Goal: Book appointment/travel/reservation

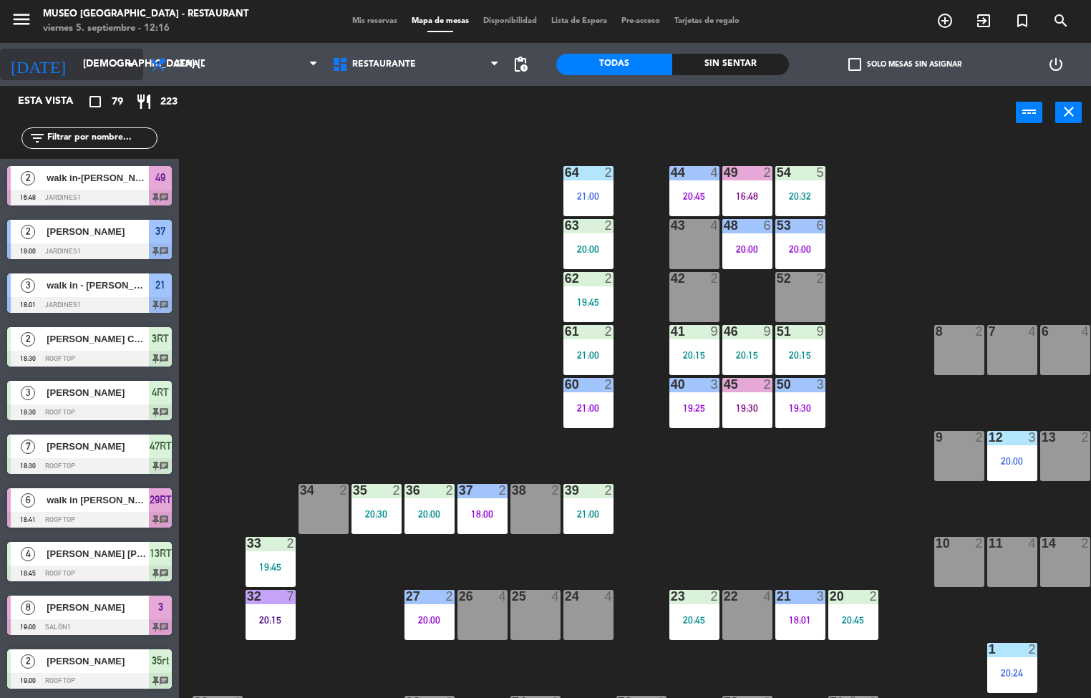
click at [112, 69] on input "[DEMOGRAPHIC_DATA] [DATE]" at bounding box center [144, 65] width 136 height 26
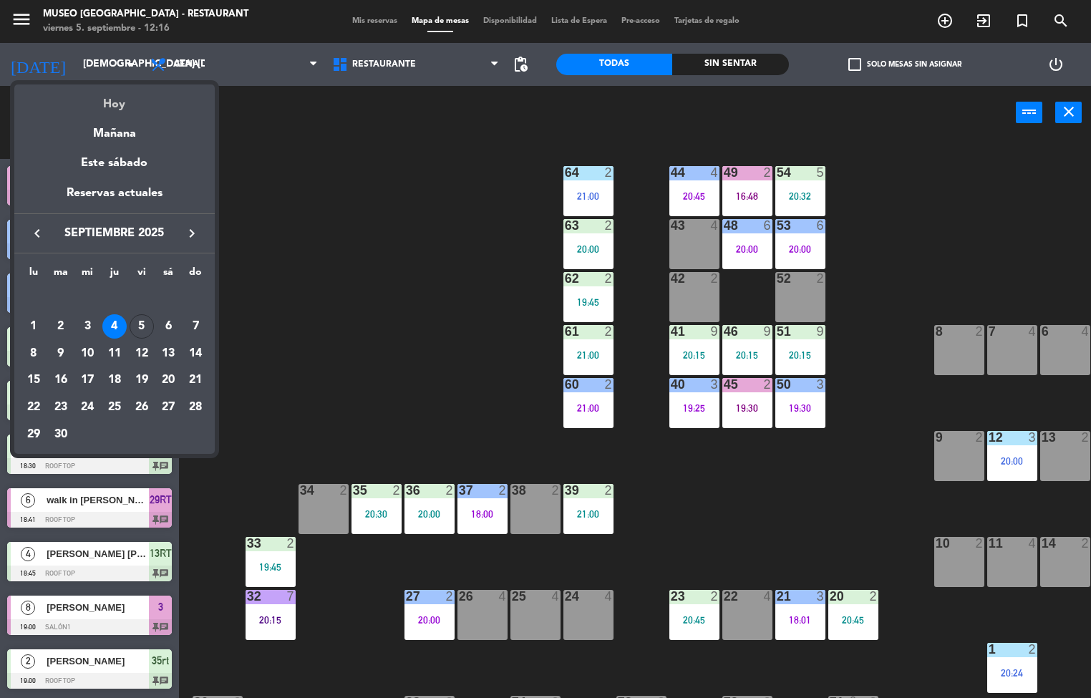
click at [140, 104] on div "Hoy" at bounding box center [114, 99] width 201 height 29
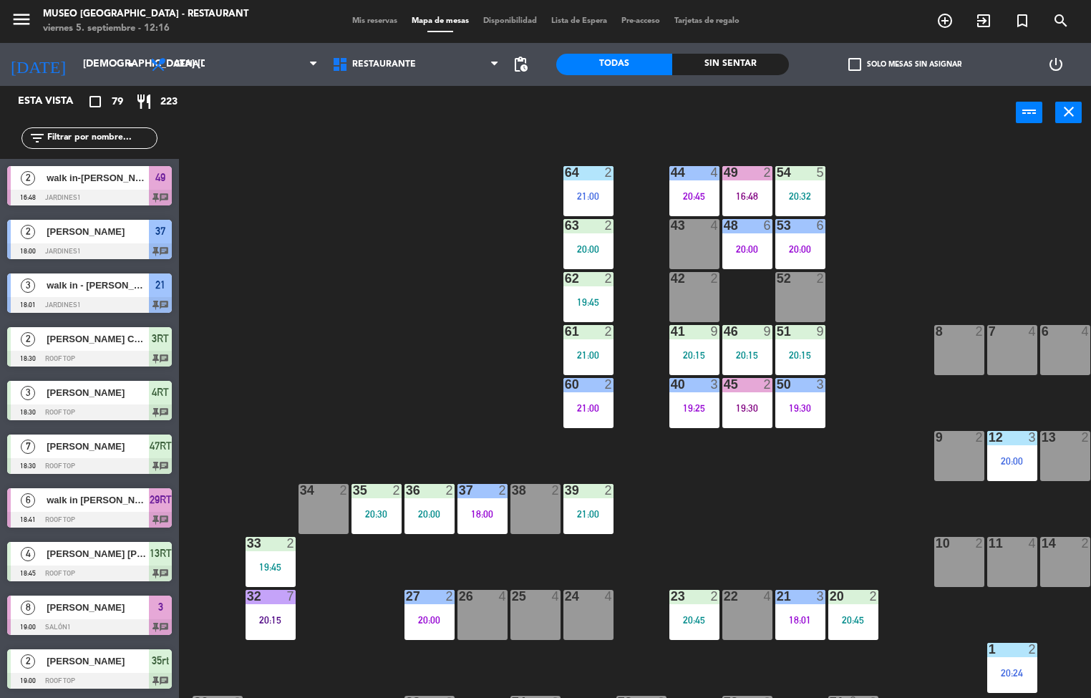
type input "vie. [DATE]"
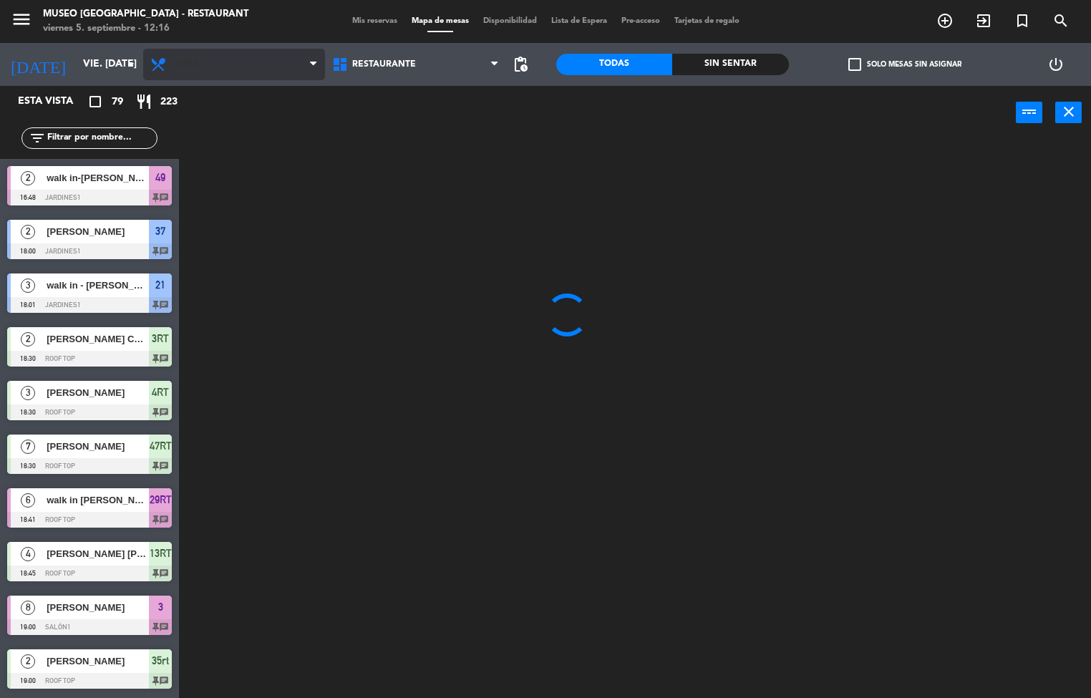
click at [260, 72] on span "Cena" at bounding box center [234, 65] width 182 height 32
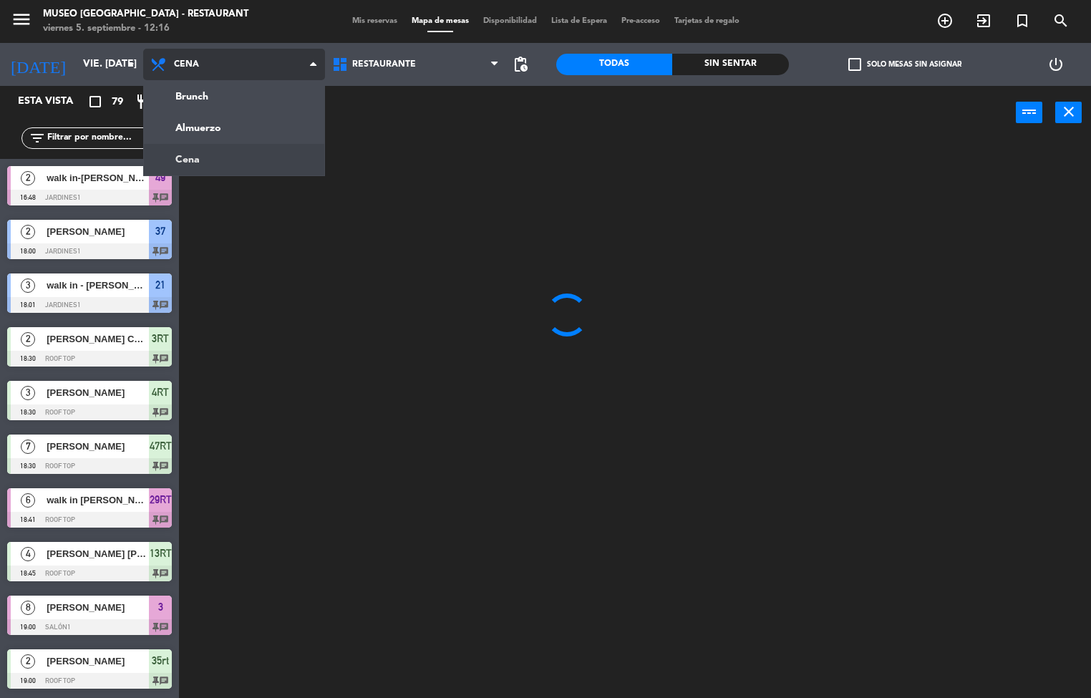
click at [247, 120] on ng-component "menu [GEOGRAPHIC_DATA] - Restaurant viernes 5. septiembre - 12:16 Mis reservas …" at bounding box center [545, 349] width 1091 height 699
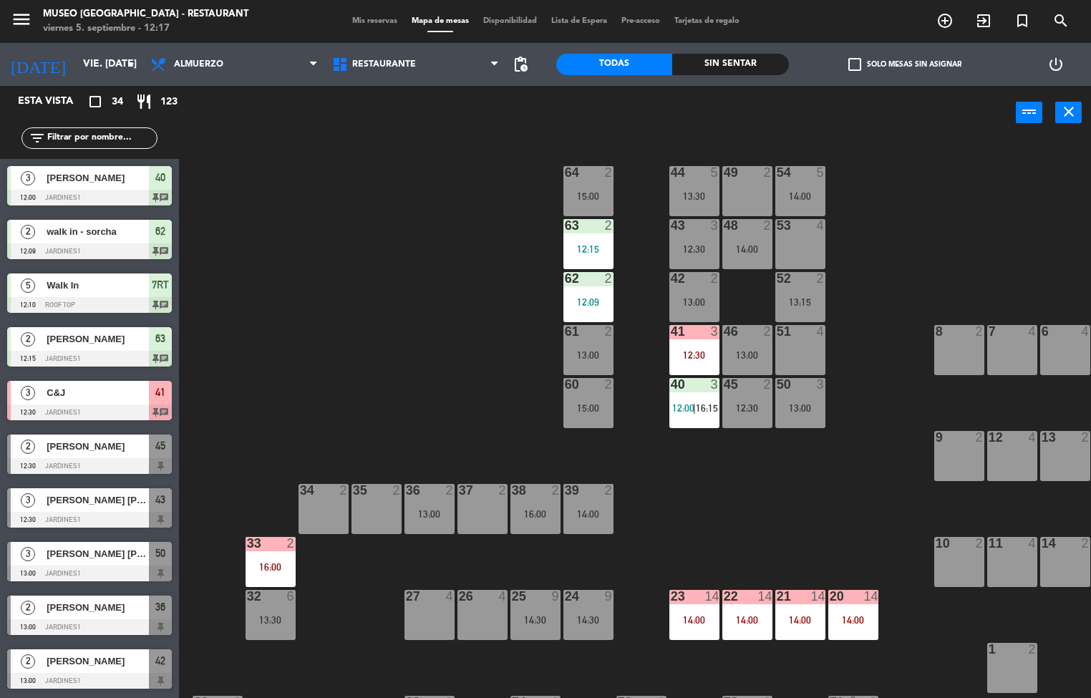
click at [746, 69] on div "Sin sentar" at bounding box center [730, 64] width 116 height 21
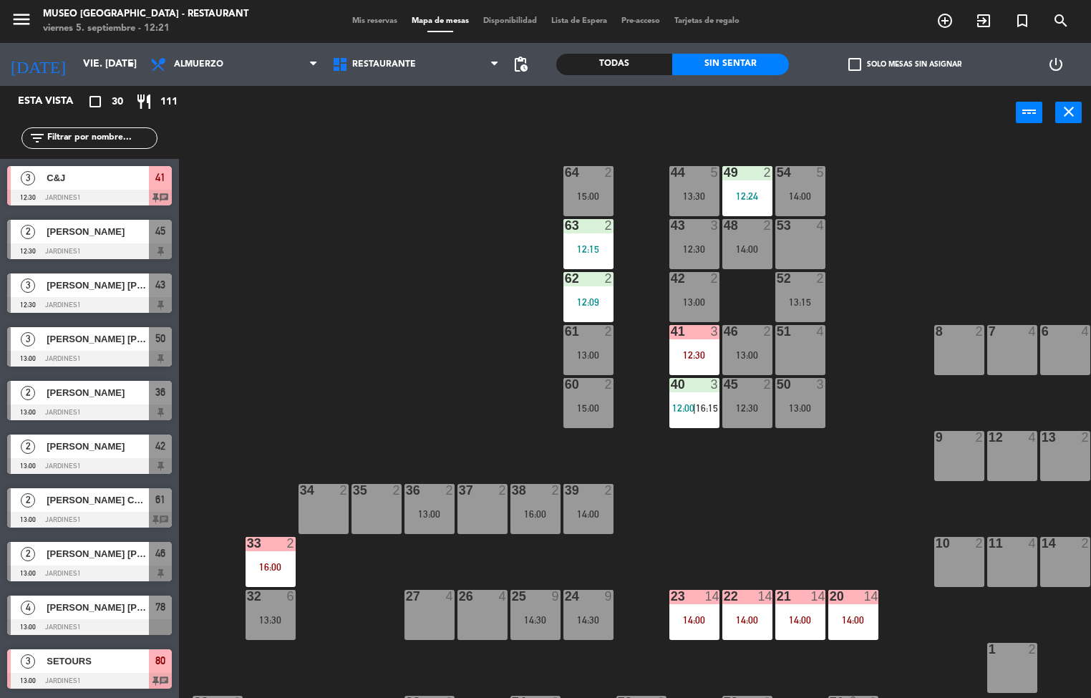
click at [712, 359] on div "12:30" at bounding box center [695, 355] width 50 height 10
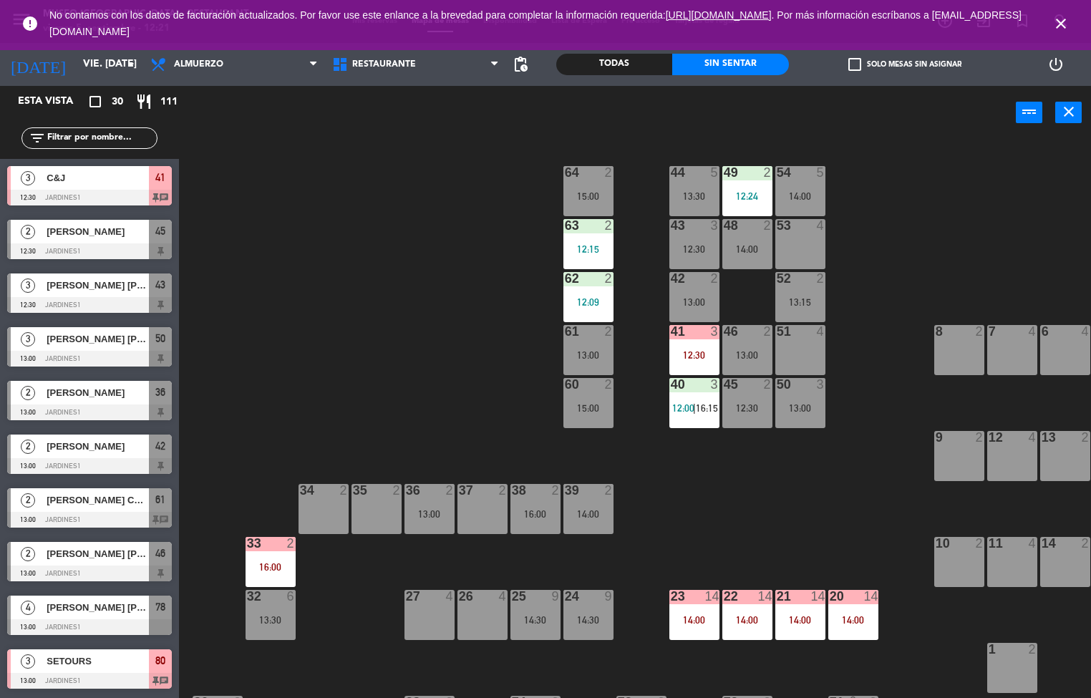
click at [228, 247] on div "44 5 13:30 49 2 12:24 54 5 14:00 64 2 15:00 48 2 14:00 53 4 63 2 12:15 43 3 12:…" at bounding box center [641, 419] width 902 height 559
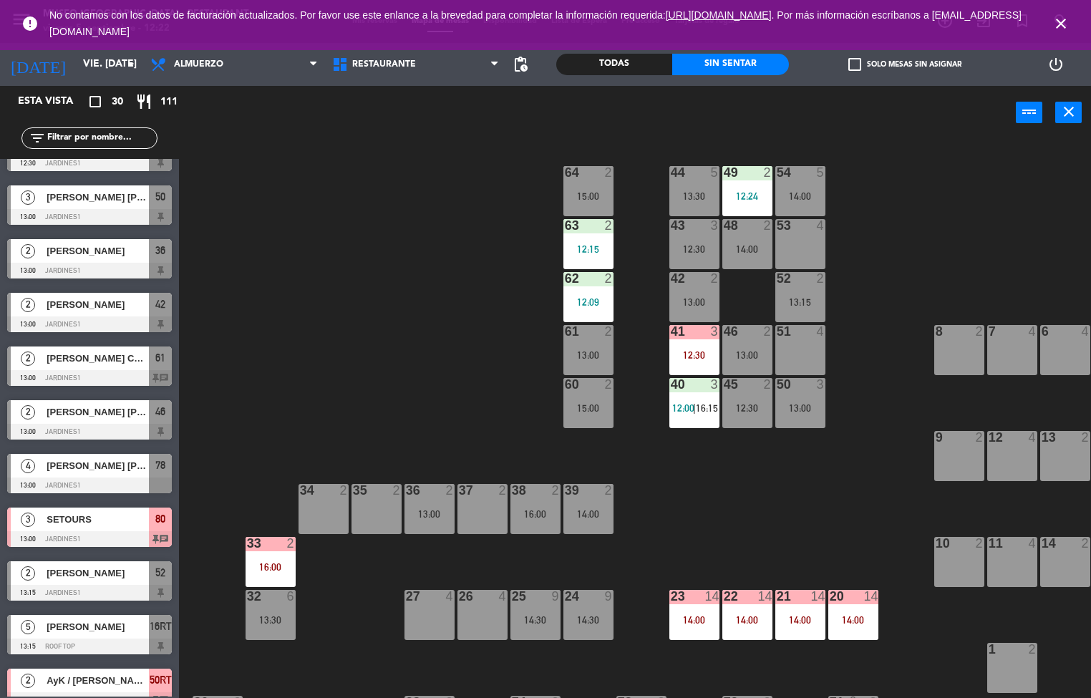
scroll to position [147, 0]
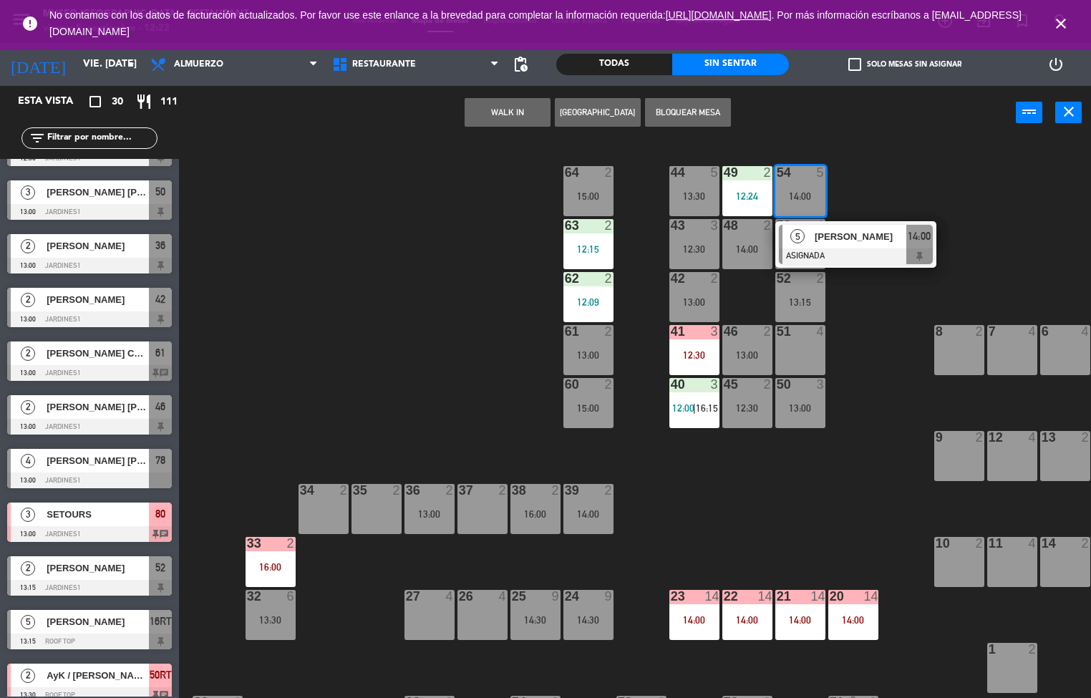
click at [875, 325] on div "44 5 13:30 49 2 12:24 54 5 14:00 5 [PERSON_NAME] ASIGNADA 14:00 64 2 15:00 48 2…" at bounding box center [641, 419] width 902 height 559
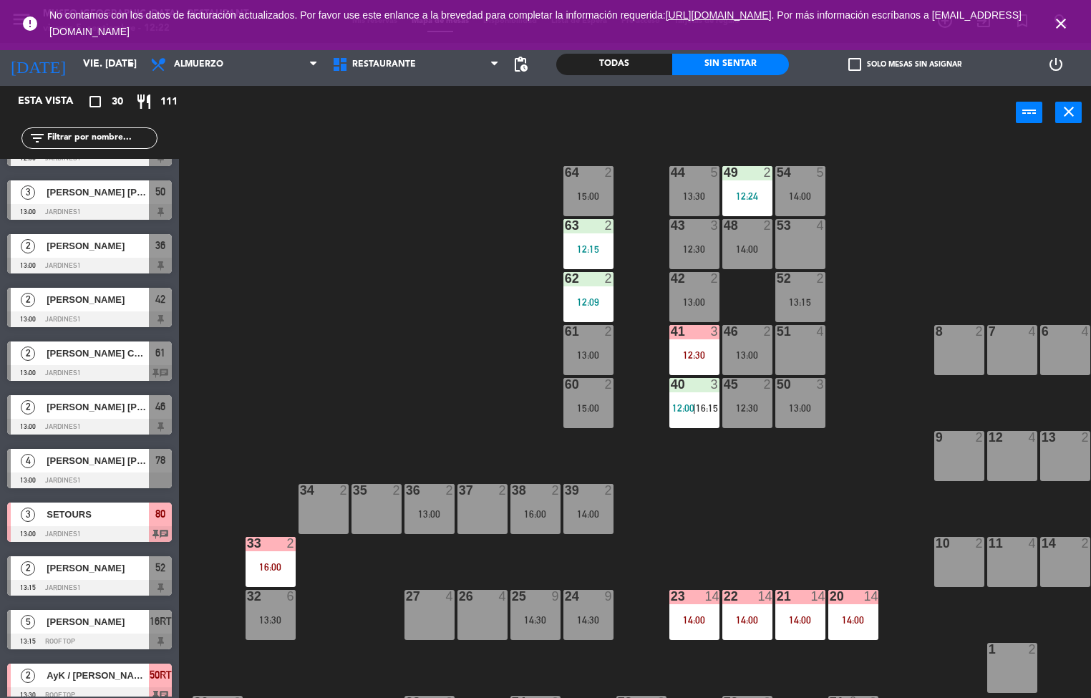
click at [694, 198] on div "13:30" at bounding box center [695, 196] width 50 height 10
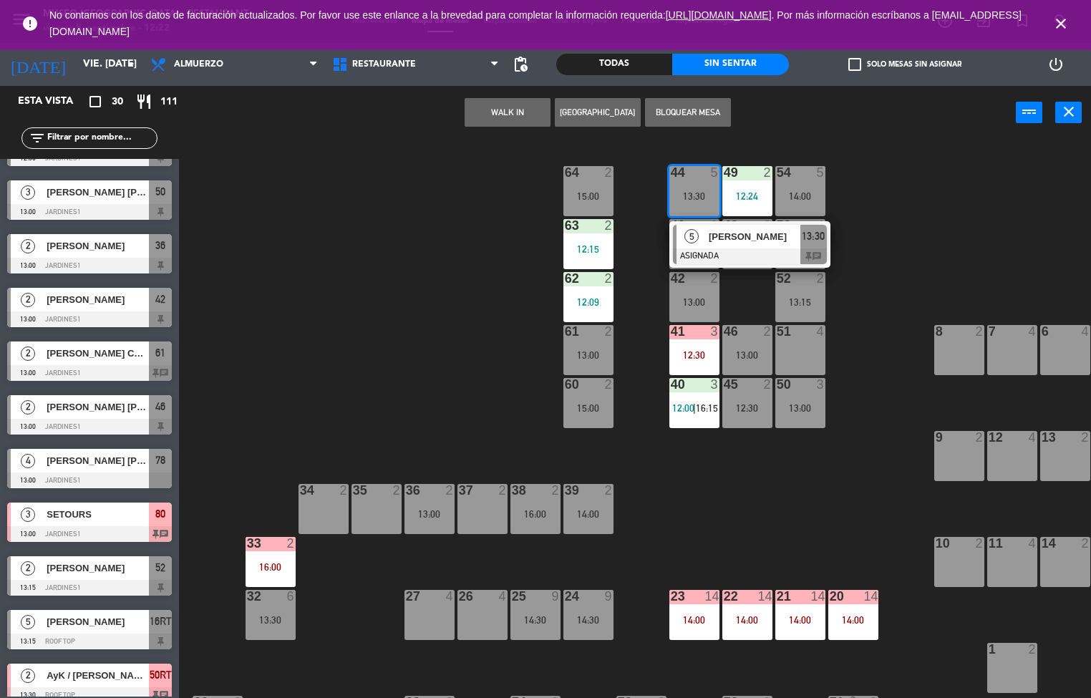
click at [925, 213] on div "44 5 13:30 5 [PERSON_NAME] ASIGNADA 13:30 chat 49 2 12:24 54 5 14:00 64 2 15:00…" at bounding box center [641, 419] width 902 height 559
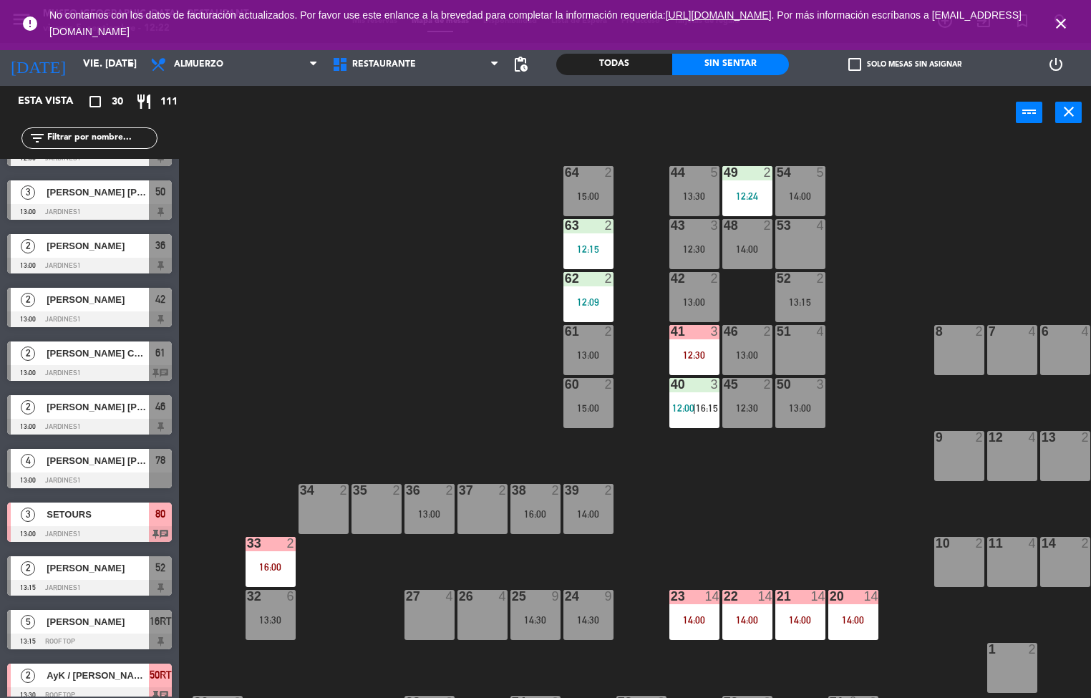
click at [700, 200] on div "13:30" at bounding box center [695, 196] width 50 height 10
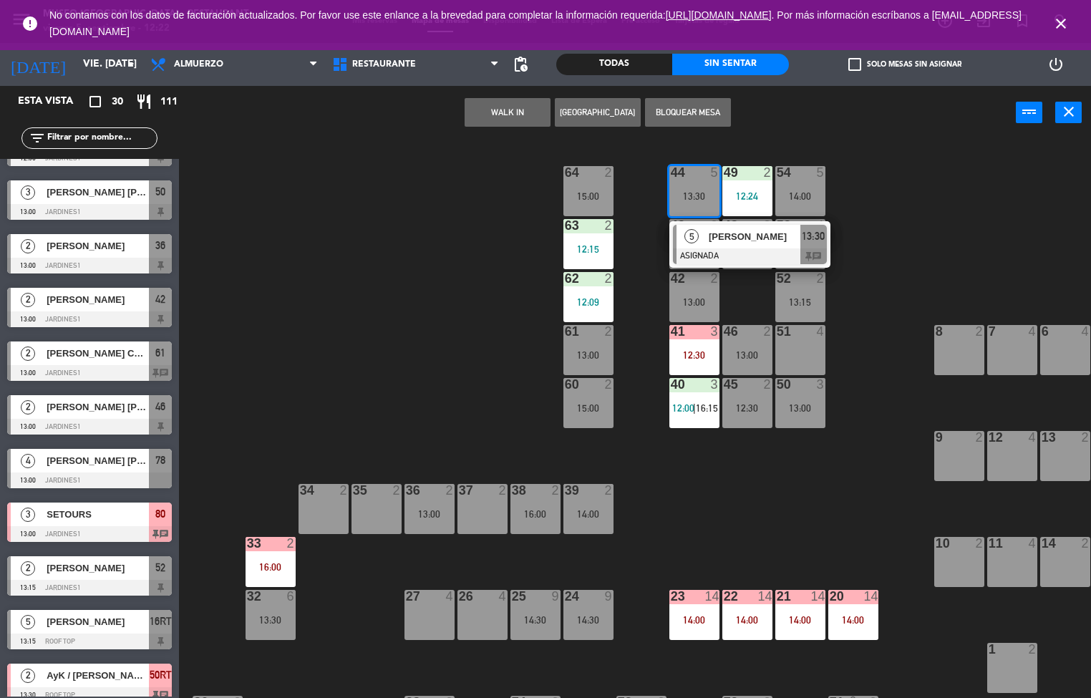
click at [748, 249] on div at bounding box center [750, 257] width 154 height 16
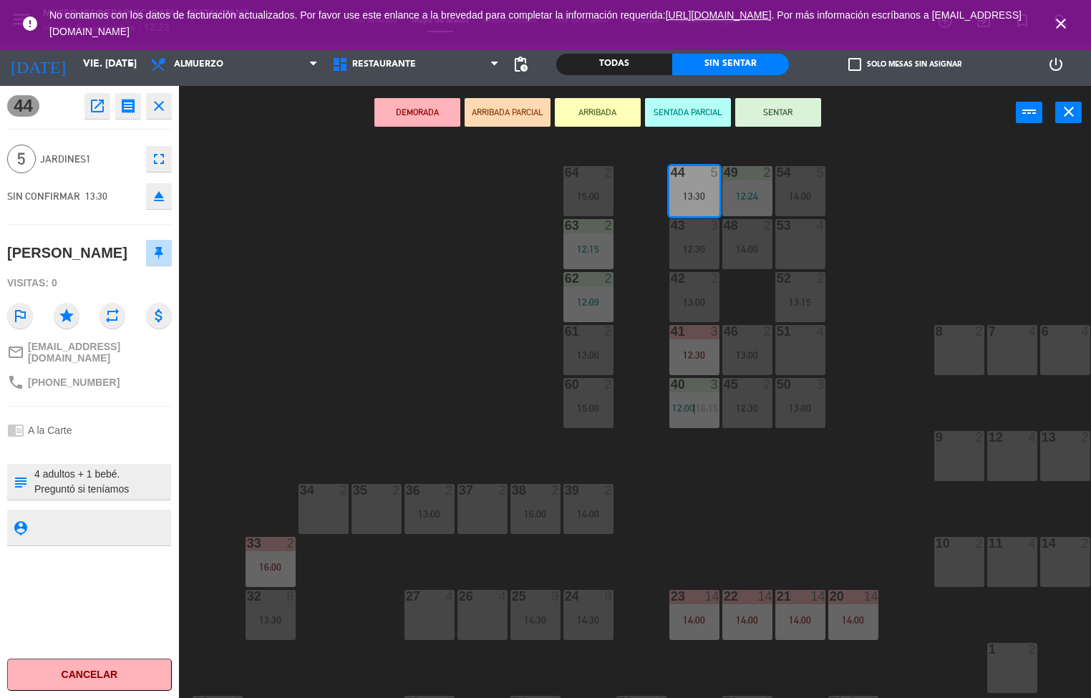
click at [99, 108] on icon "open_in_new" at bounding box center [97, 105] width 17 height 17
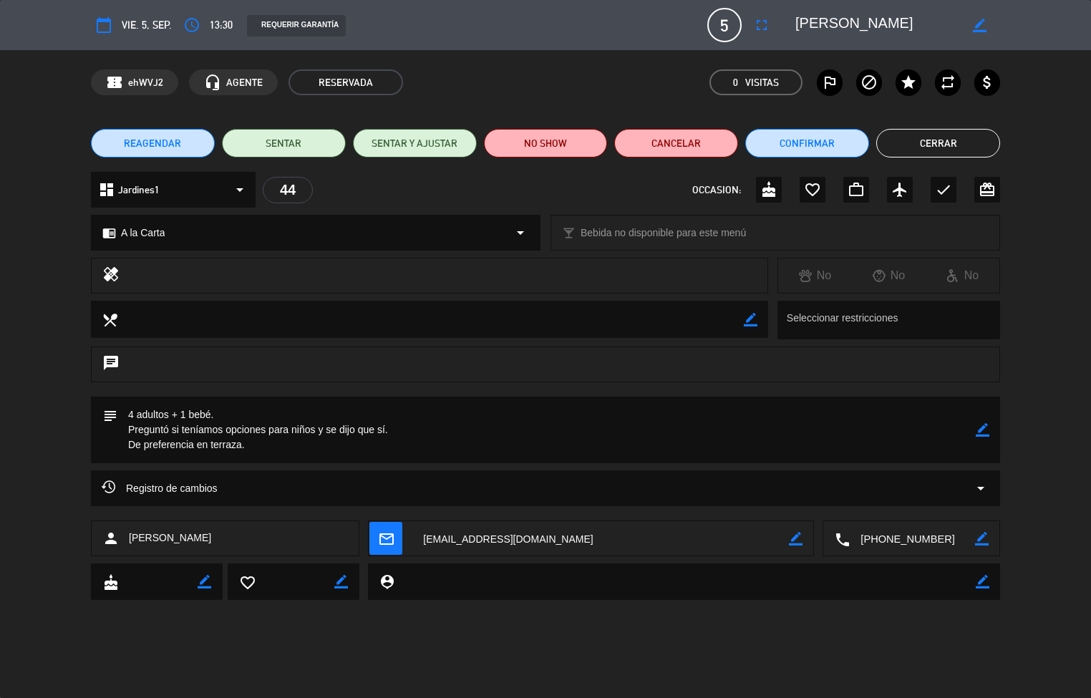
click at [939, 138] on button "Cerrar" at bounding box center [939, 143] width 124 height 29
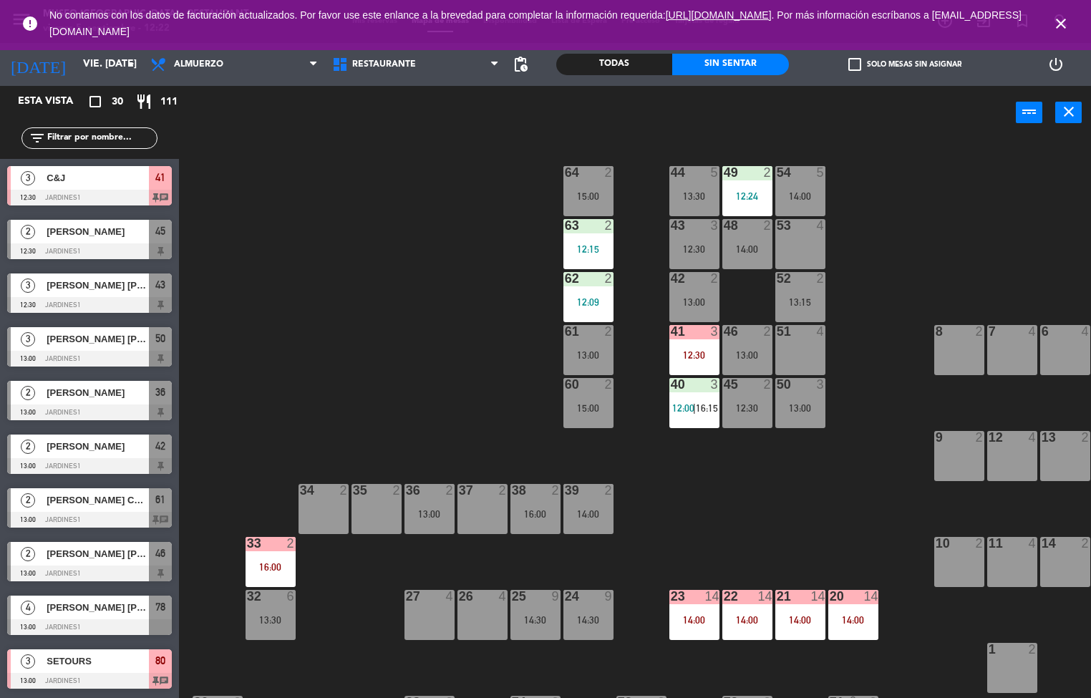
scroll to position [1, 0]
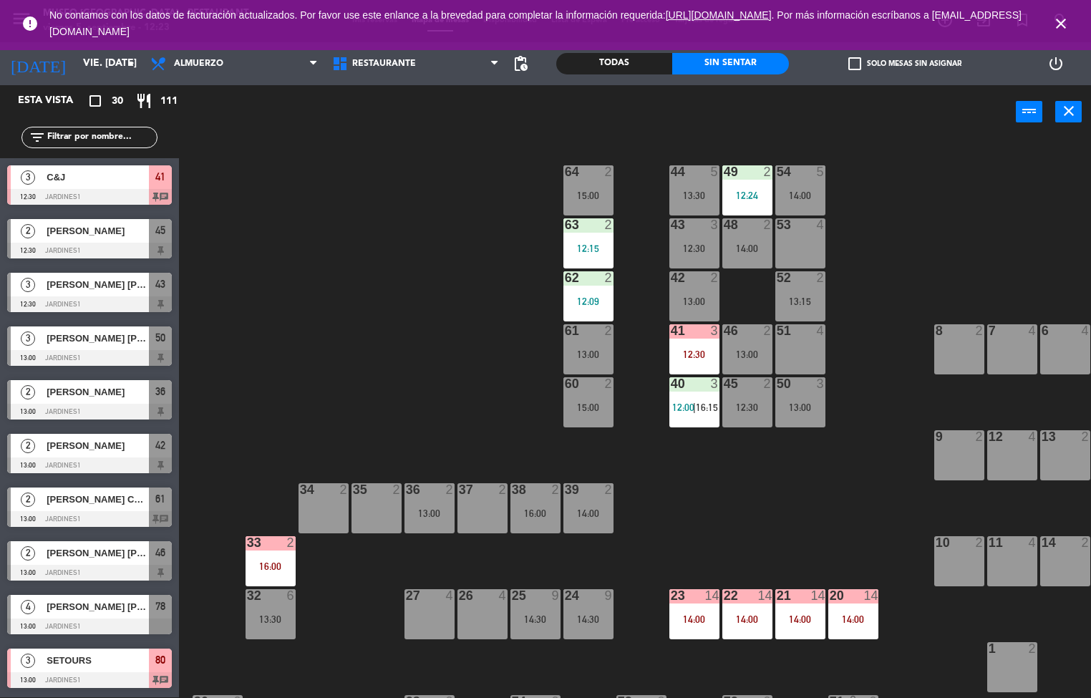
click at [692, 246] on div "12:30" at bounding box center [695, 248] width 50 height 10
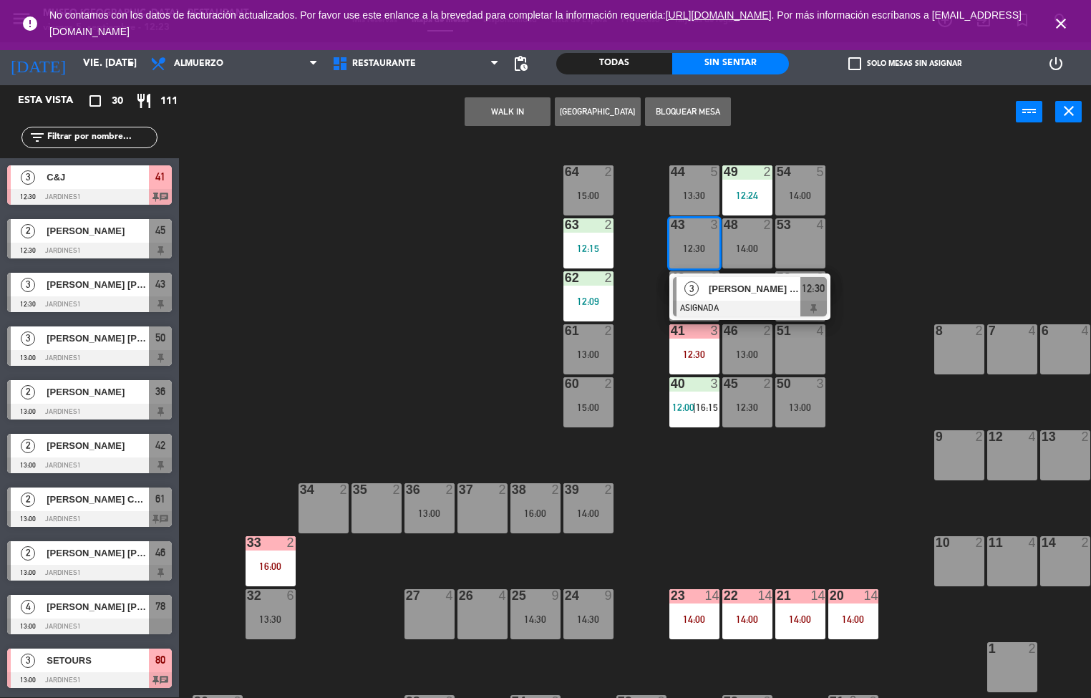
click at [748, 297] on div "[PERSON_NAME] [PERSON_NAME]" at bounding box center [754, 289] width 93 height 24
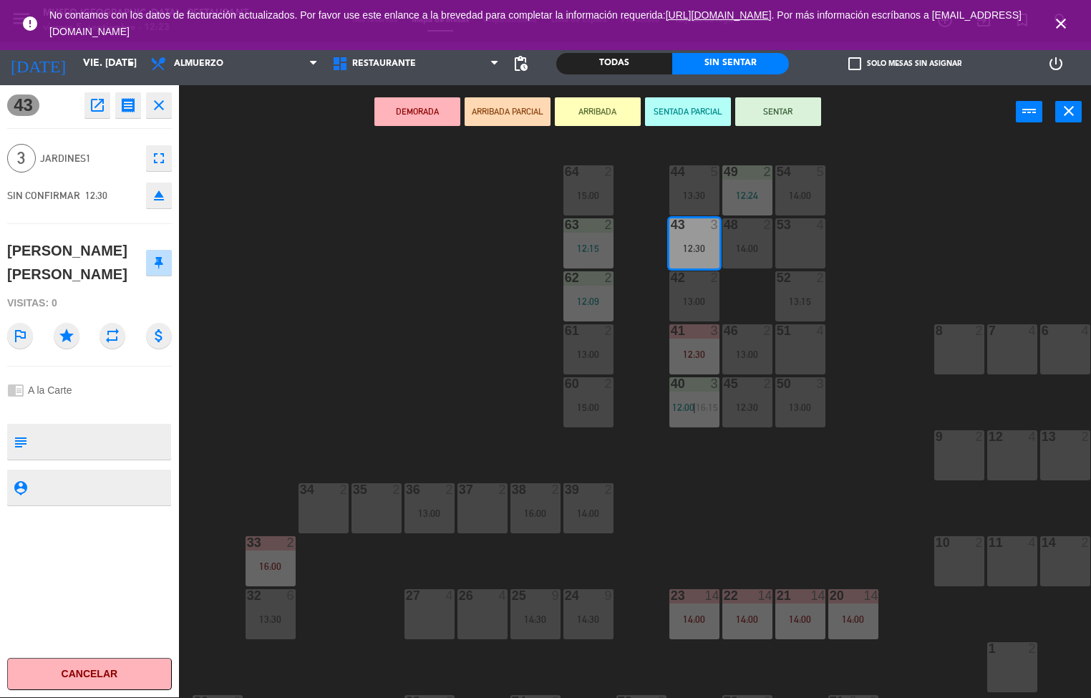
click at [869, 362] on div "44 5 13:30 49 2 12:24 54 5 14:00 64 2 15:00 48 2 14:00 53 4 63 2 12:15 43 3 12:…" at bounding box center [641, 419] width 902 height 559
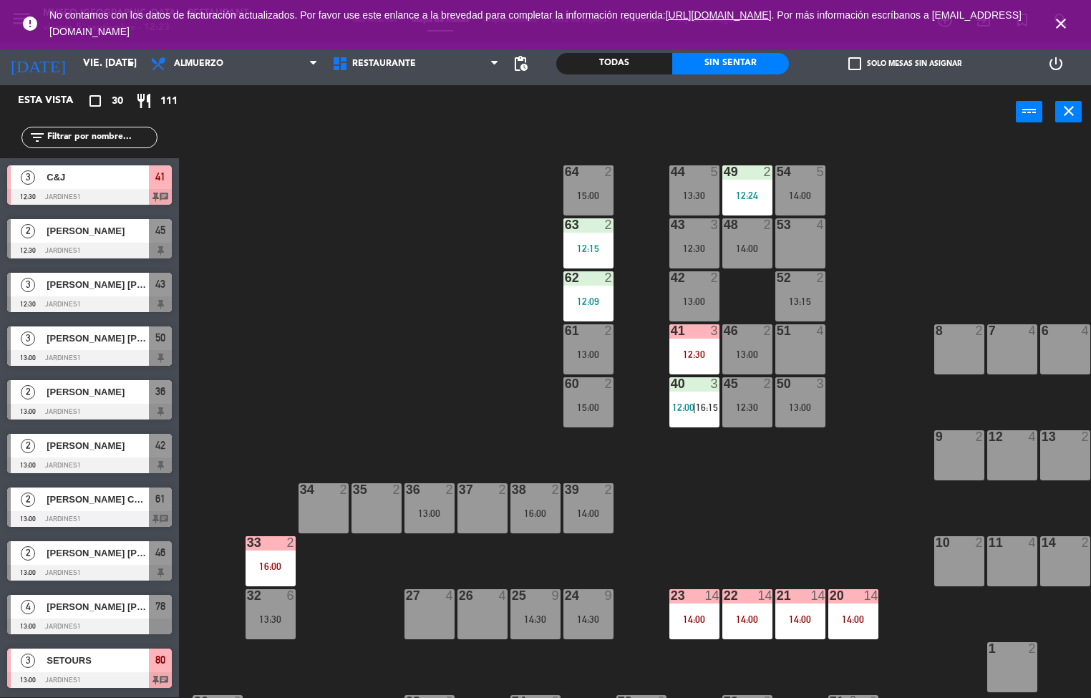
click at [800, 405] on div "13:00" at bounding box center [801, 407] width 50 height 10
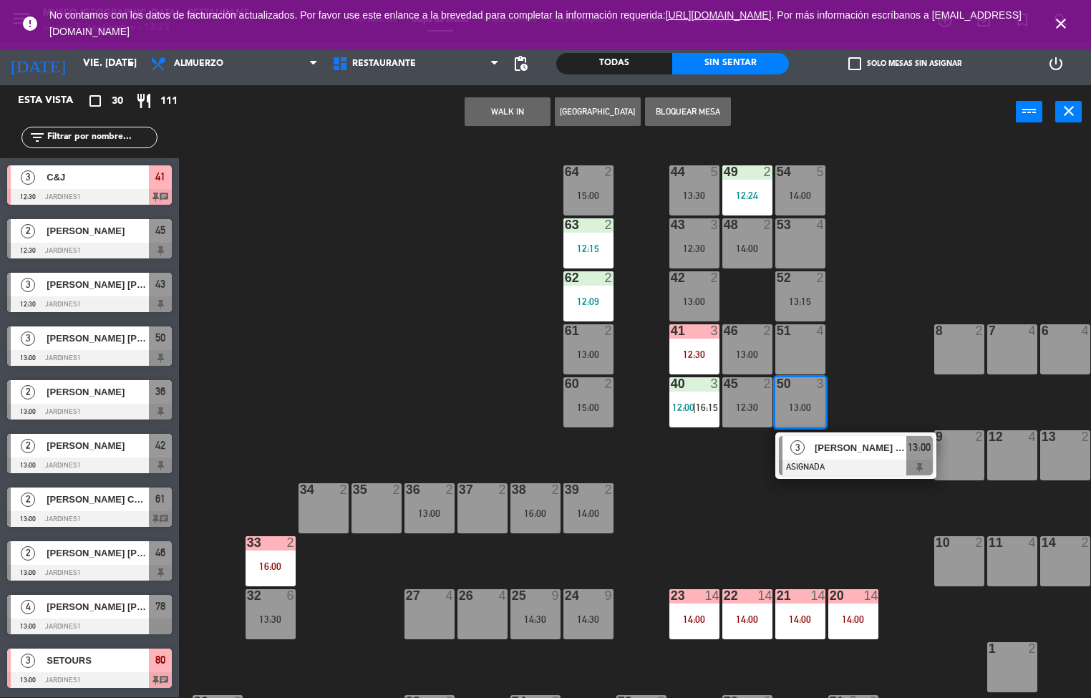
click at [849, 445] on span "[PERSON_NAME] [PERSON_NAME]" at bounding box center [861, 447] width 92 height 15
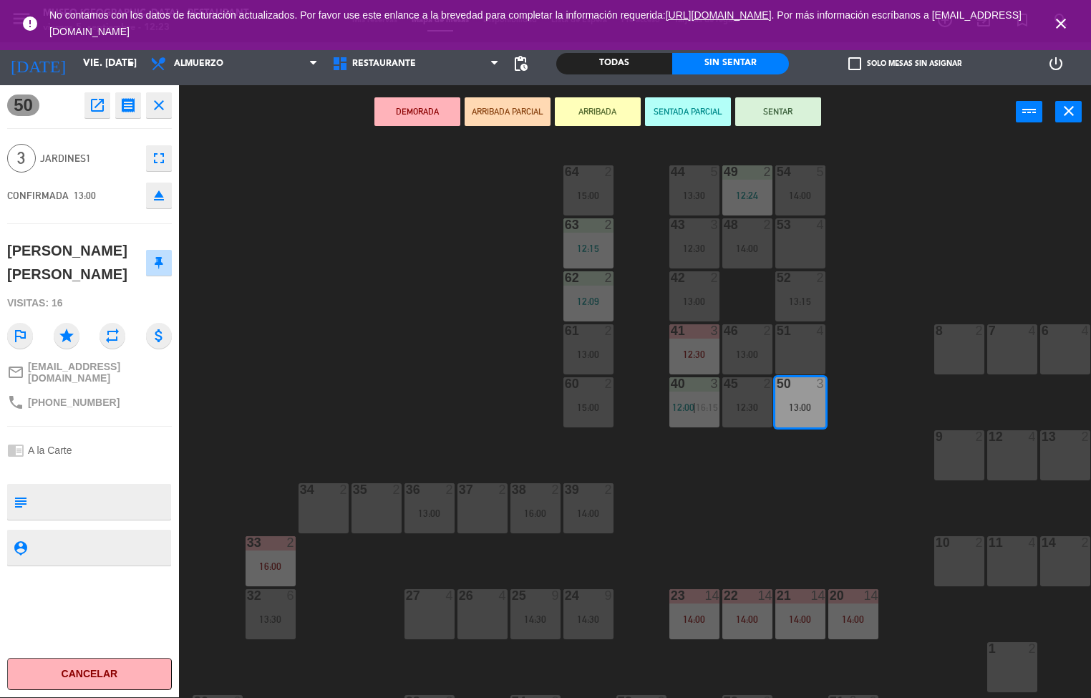
click at [766, 506] on div "44 5 13:30 49 2 12:24 54 5 14:00 64 2 15:00 48 2 14:00 53 4 63 2 12:15 43 3 12:…" at bounding box center [641, 419] width 902 height 559
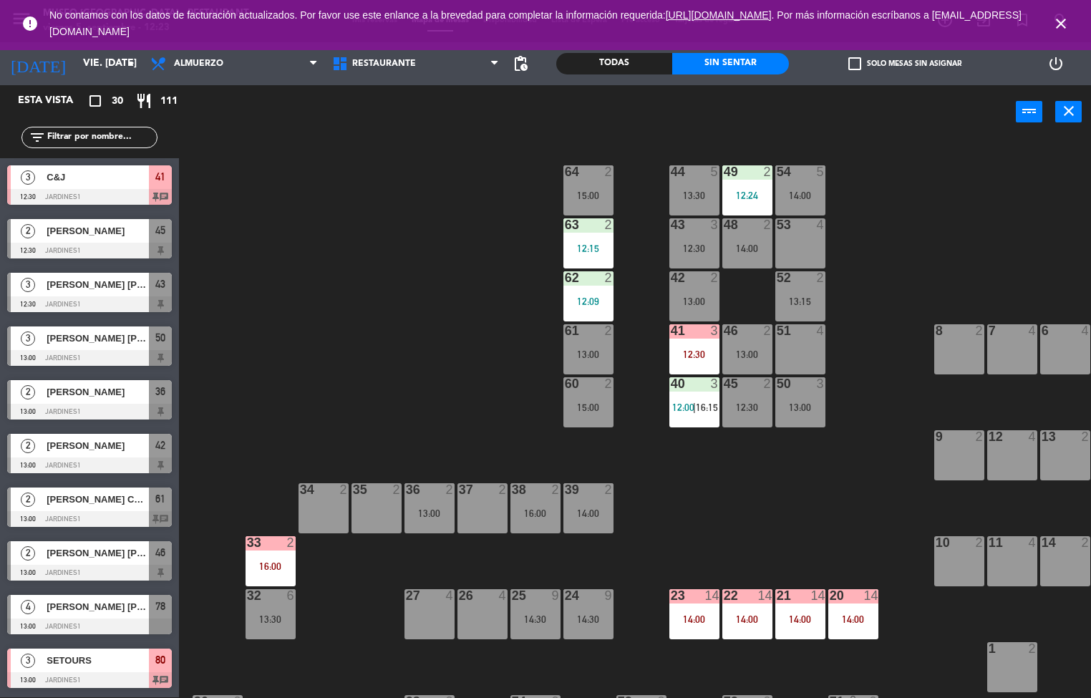
click at [707, 252] on div "12:30" at bounding box center [695, 248] width 50 height 10
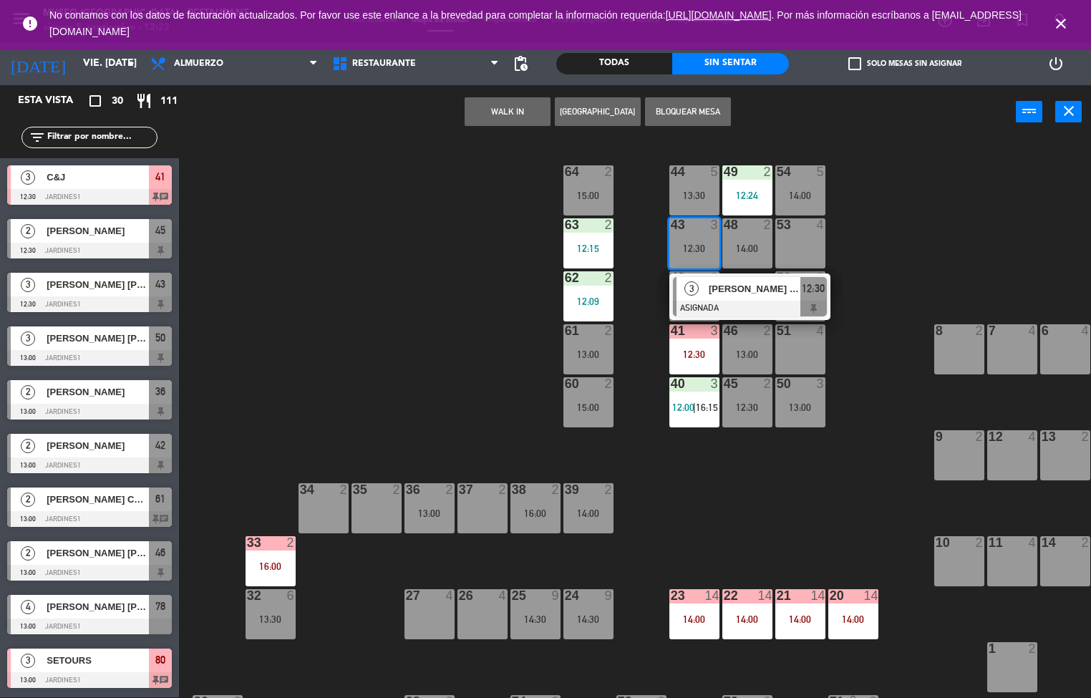
click at [898, 238] on div "44 5 13:30 49 2 12:24 54 5 14:00 64 2 15:00 48 2 14:00 53 4 63 2 12:15 43 3 12:…" at bounding box center [641, 419] width 902 height 559
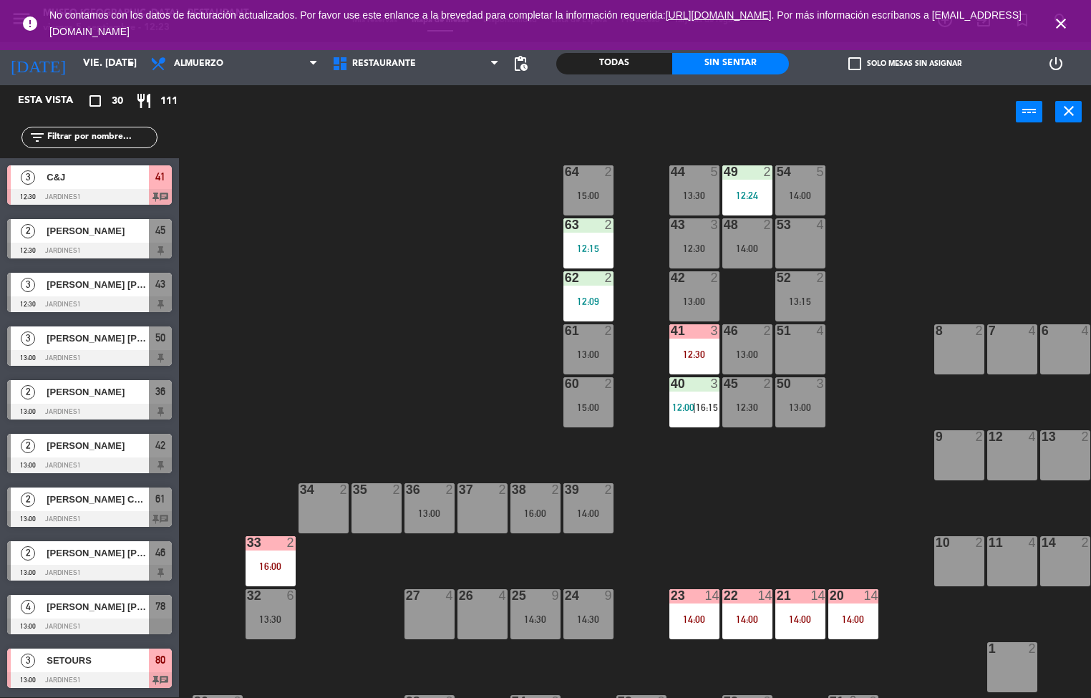
click at [748, 241] on div "48 2 14:00" at bounding box center [748, 243] width 50 height 50
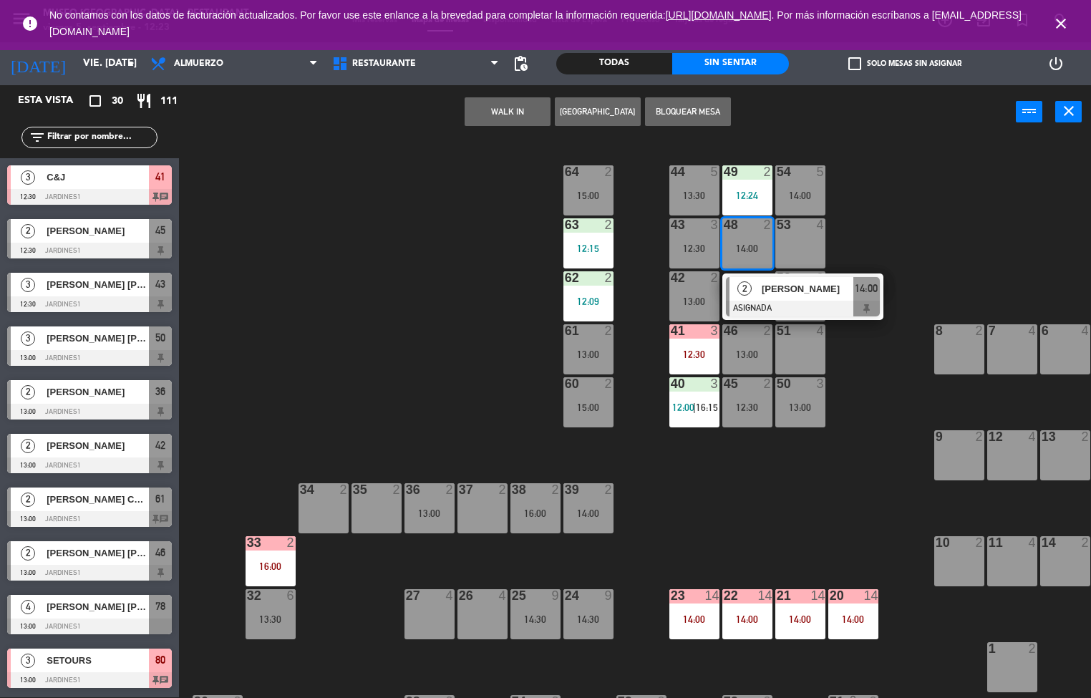
click at [924, 250] on div "44 5 13:30 49 2 12:24 54 5 14:00 64 2 15:00 48 2 14:00 2 [PERSON_NAME] ASIGNADA…" at bounding box center [641, 419] width 902 height 559
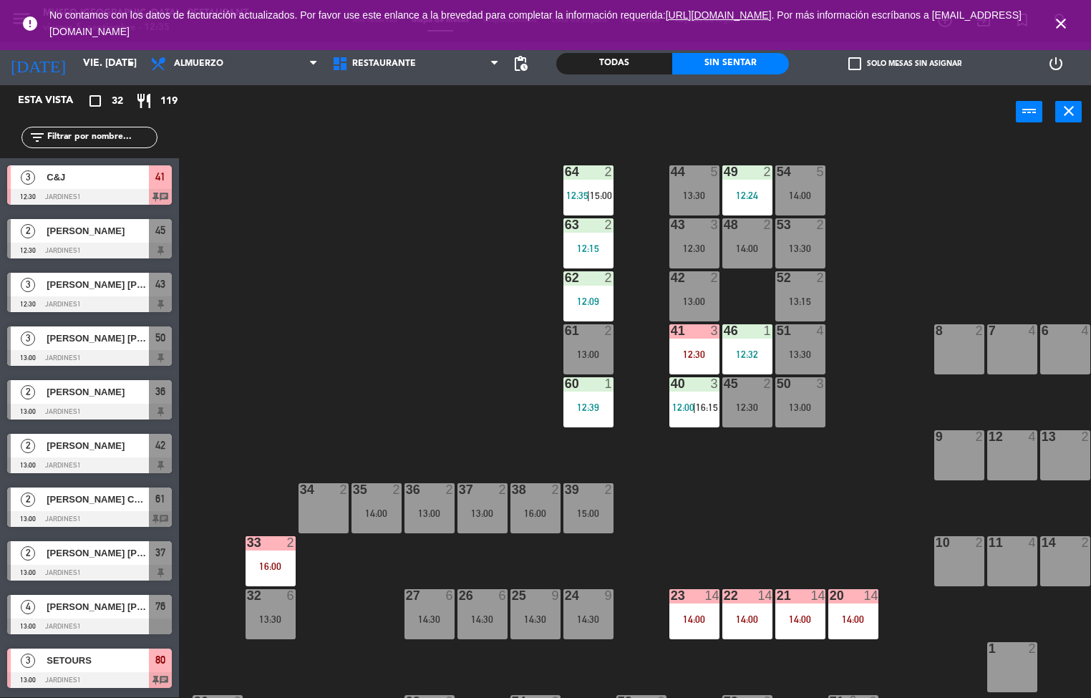
click at [686, 340] on div "41 3 12:30" at bounding box center [695, 349] width 50 height 50
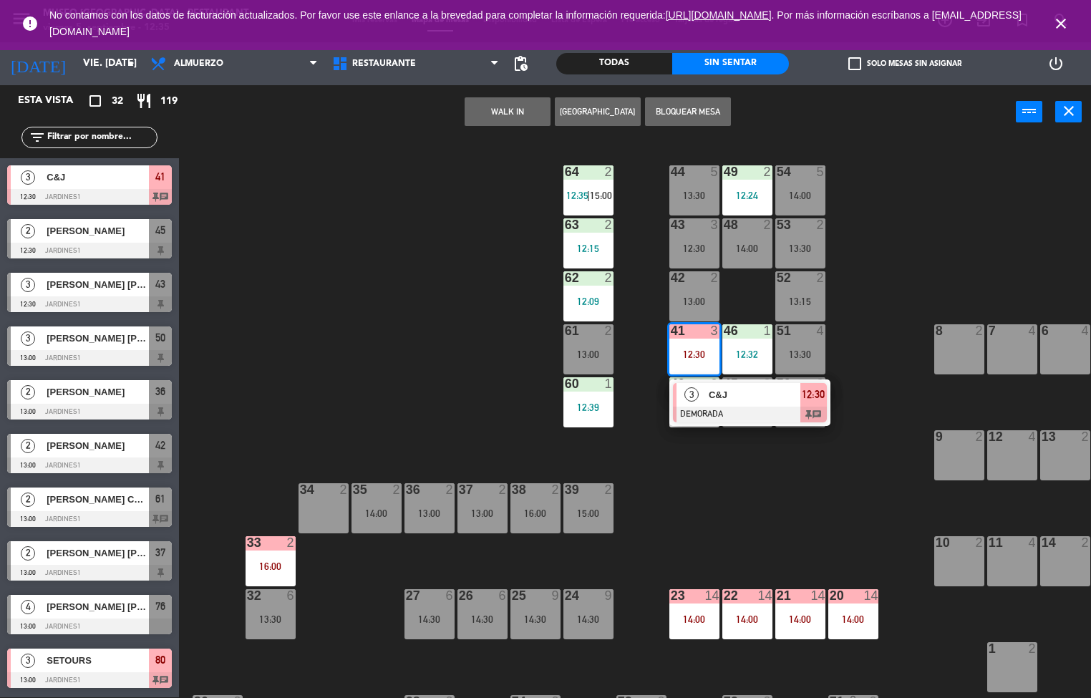
click at [758, 400] on span "C&J" at bounding box center [755, 394] width 92 height 15
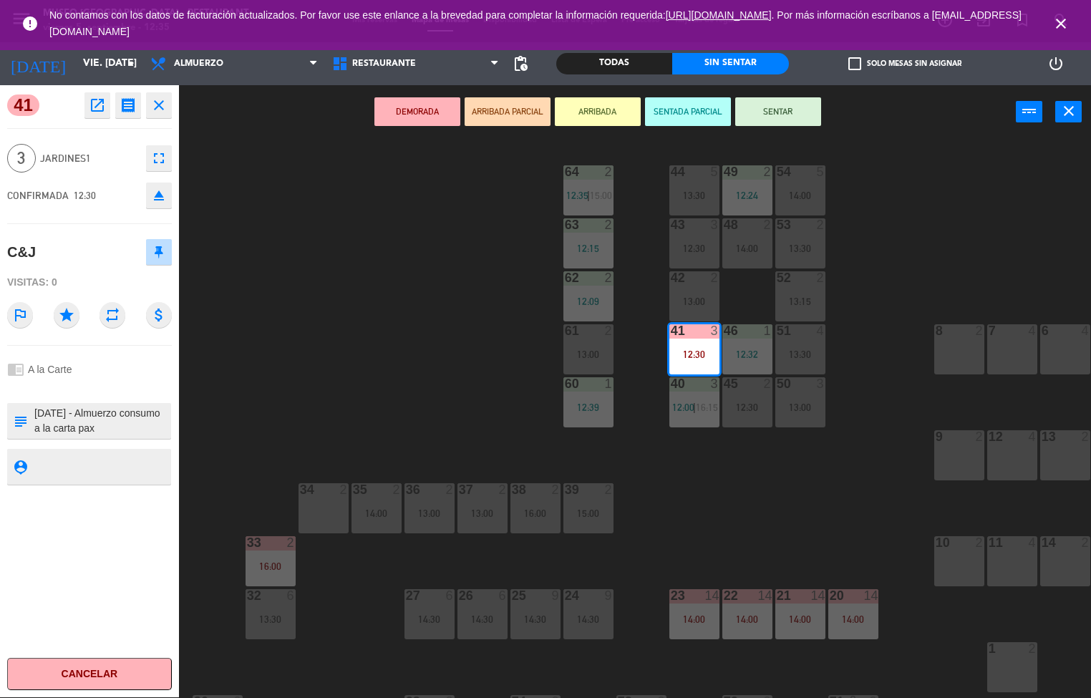
click at [99, 102] on icon "open_in_new" at bounding box center [97, 105] width 17 height 17
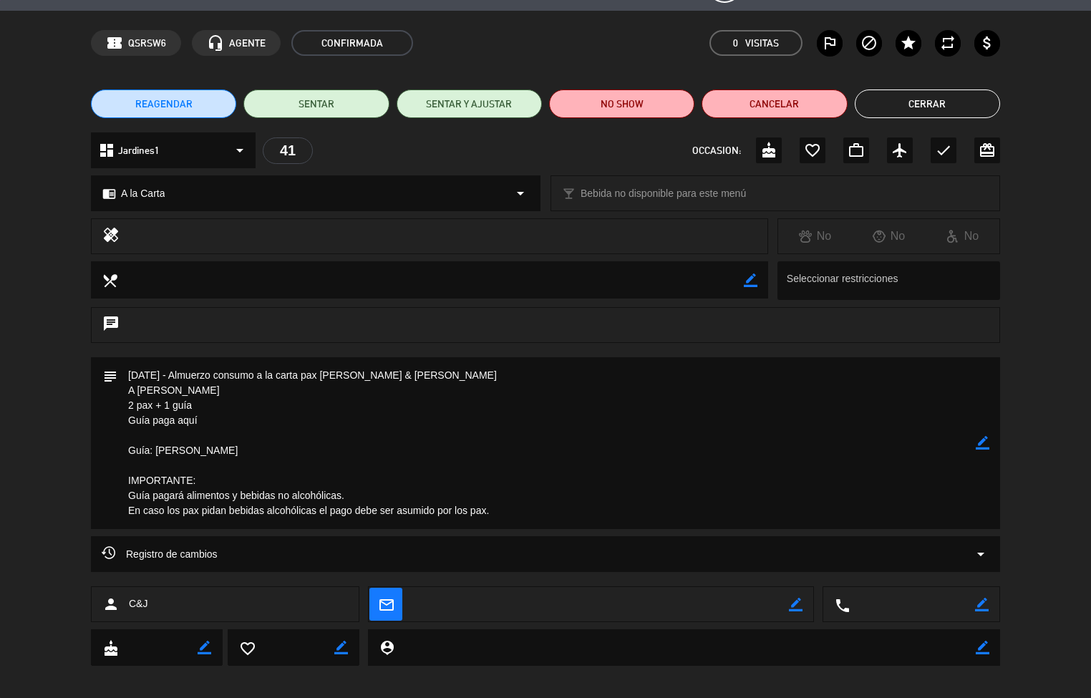
scroll to position [0, 0]
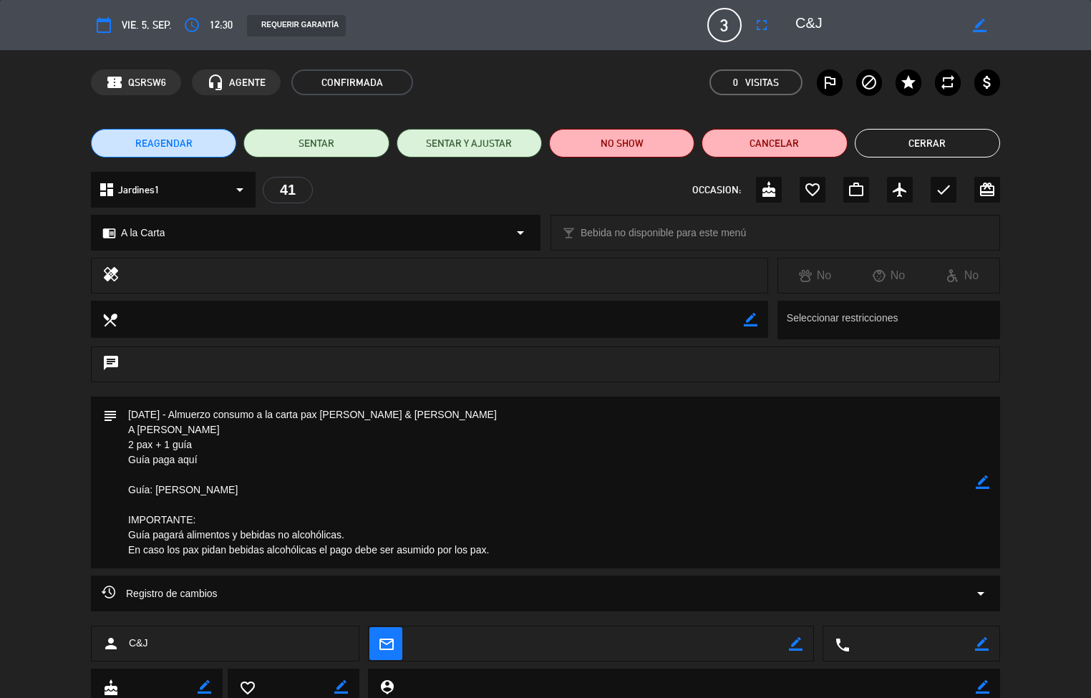
click at [920, 146] on button "Cerrar" at bounding box center [927, 143] width 145 height 29
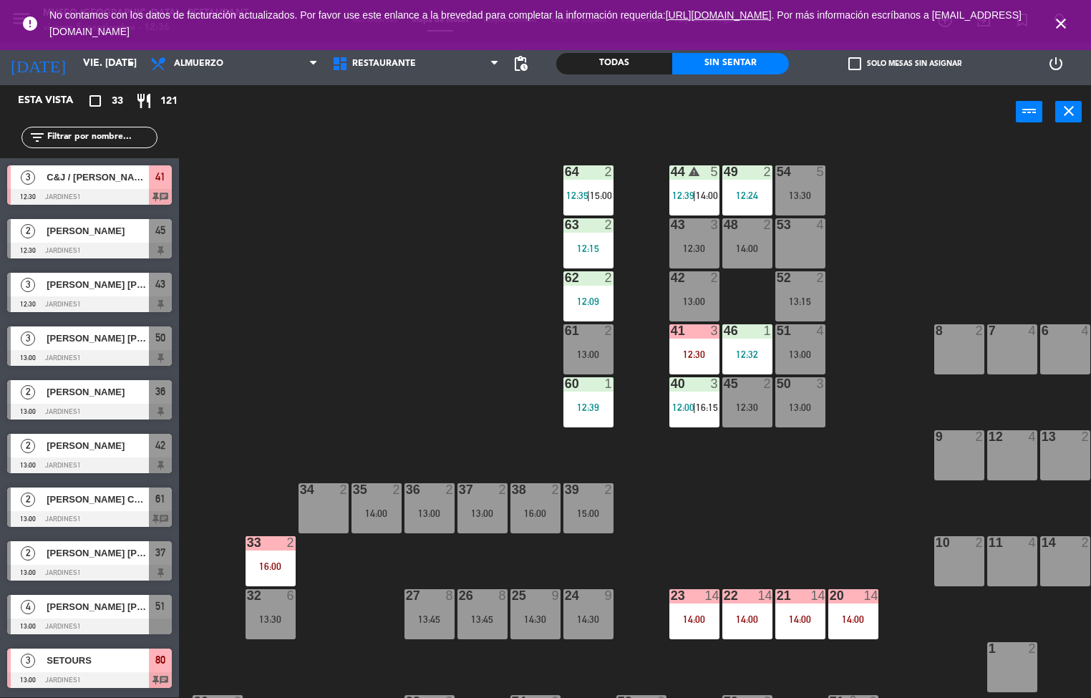
click at [738, 622] on div "14:00" at bounding box center [748, 619] width 50 height 10
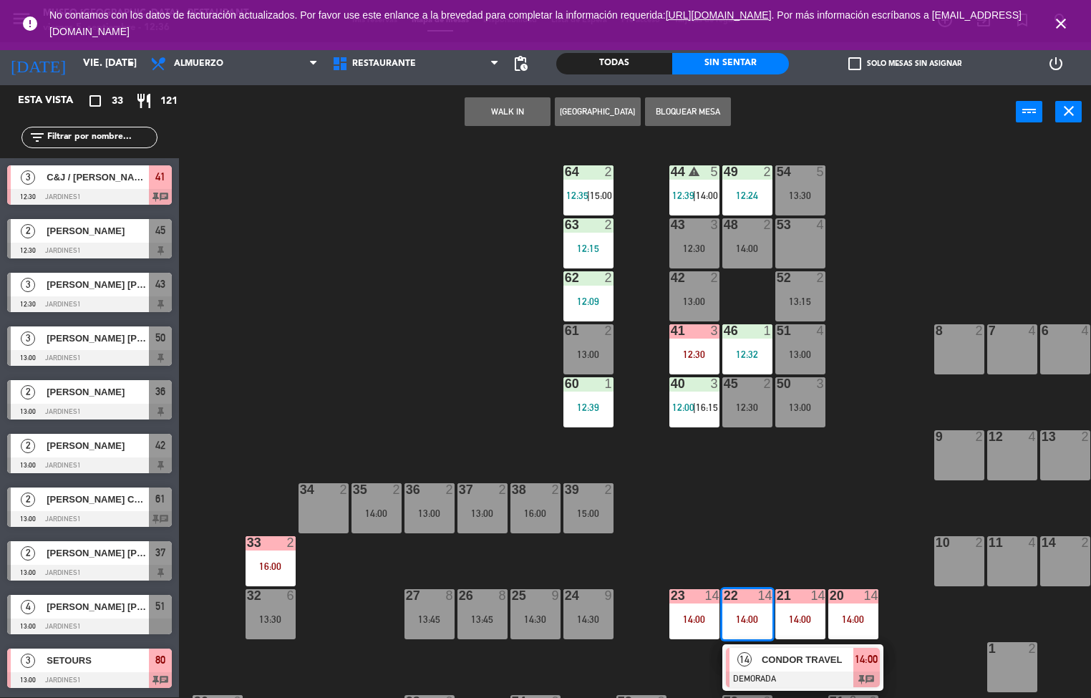
click at [755, 681] on div at bounding box center [803, 680] width 154 height 16
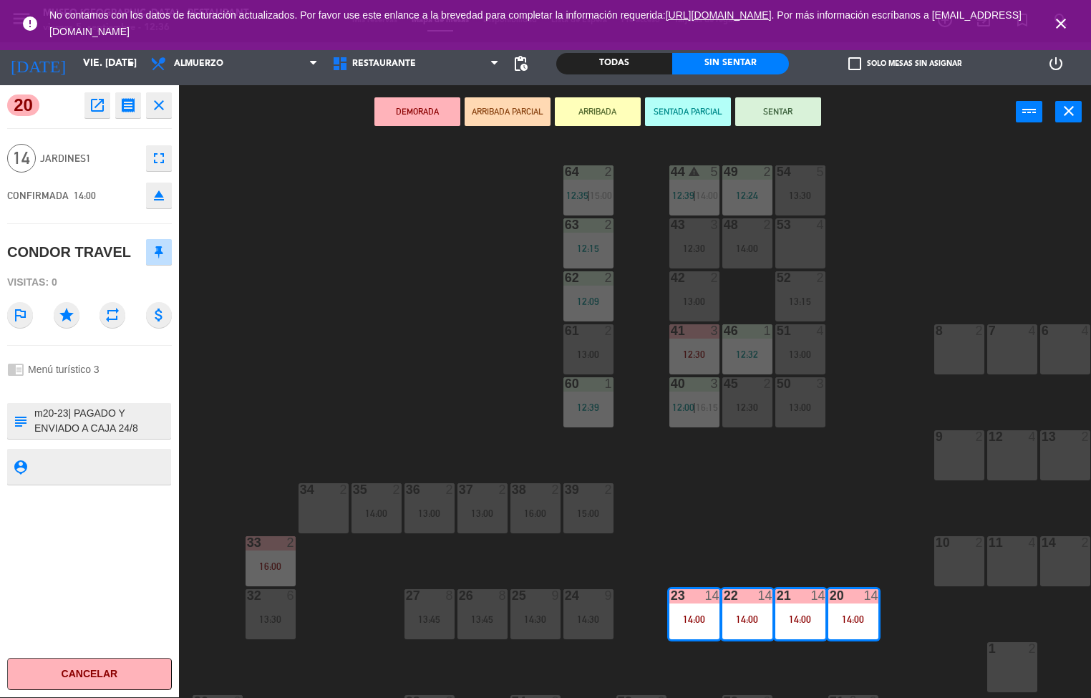
click at [97, 106] on icon "open_in_new" at bounding box center [97, 105] width 17 height 17
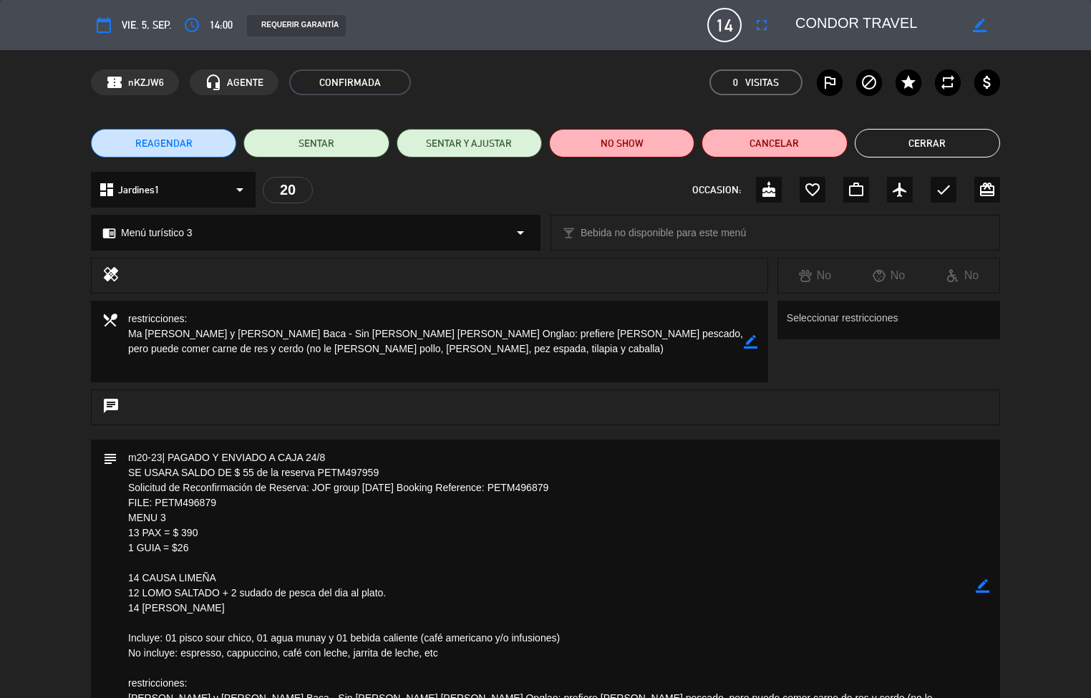
click at [931, 146] on button "Cerrar" at bounding box center [927, 143] width 145 height 29
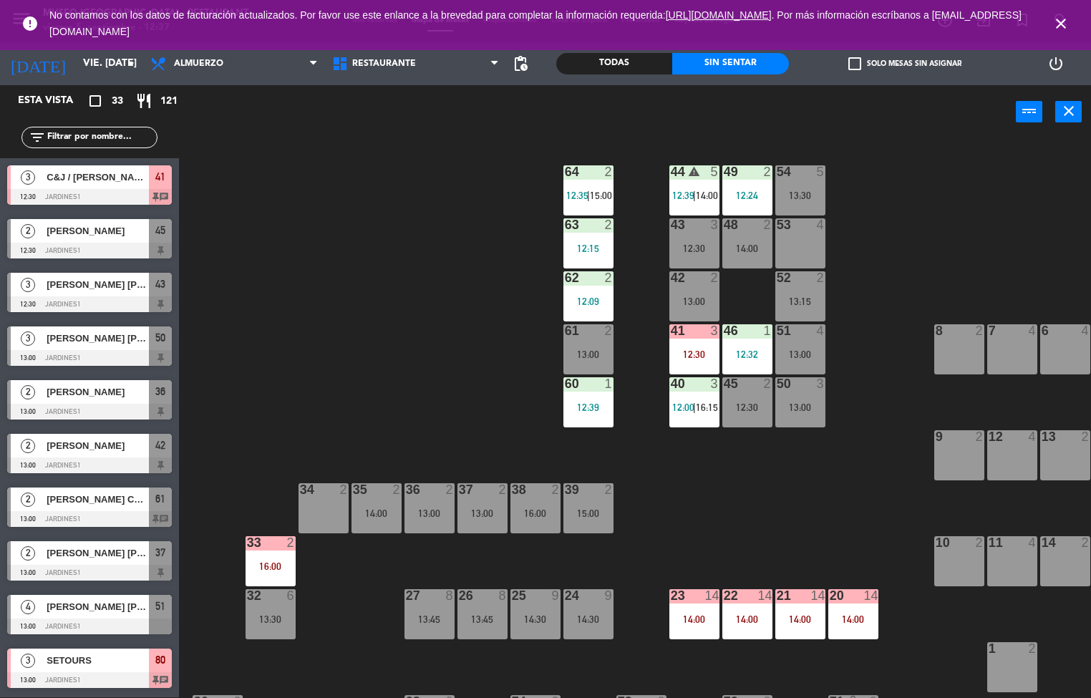
scroll to position [1, 0]
